Goal: Task Accomplishment & Management: Manage account settings

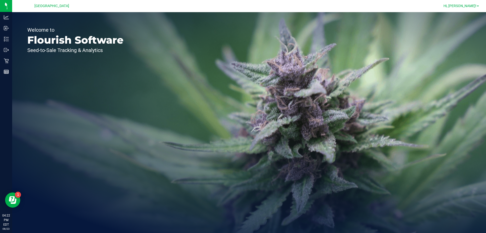
click at [242, 5] on span "Hi, [PERSON_NAME]!" at bounding box center [460, 6] width 33 height 4
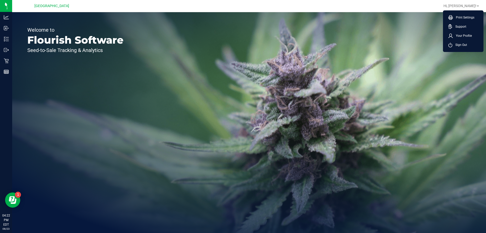
click at [242, 47] on span "Sign Out" at bounding box center [460, 44] width 15 height 5
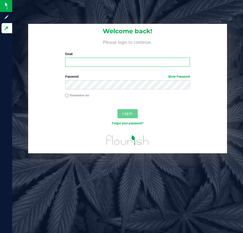
click at [79, 60] on input "Email" at bounding box center [127, 62] width 125 height 9
type input "[EMAIL_ADDRESS][DOMAIN_NAME]"
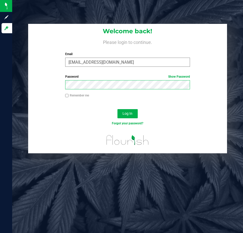
click at [117, 109] on button "Log In" at bounding box center [127, 113] width 20 height 9
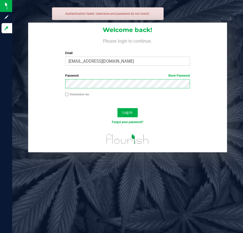
click at [117, 108] on button "Log In" at bounding box center [127, 112] width 20 height 9
